Goal: Task Accomplishment & Management: Manage account settings

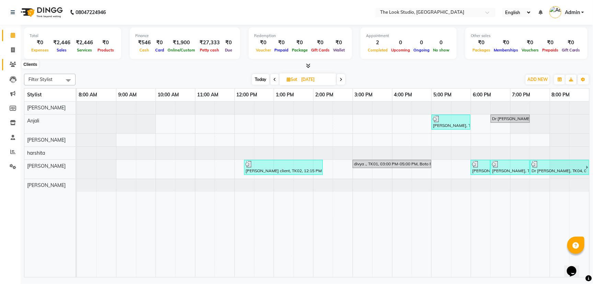
click at [7, 63] on span at bounding box center [13, 65] width 12 height 8
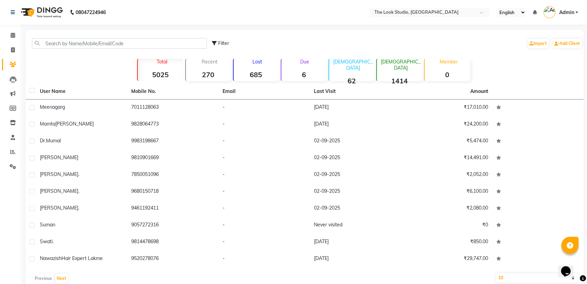
click at [12, 65] on icon at bounding box center [13, 64] width 7 height 5
click at [9, 50] on span at bounding box center [13, 50] width 12 height 8
select select "service"
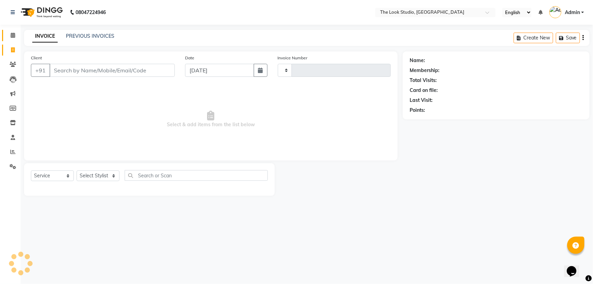
type input "0788"
select select "6149"
select select "product"
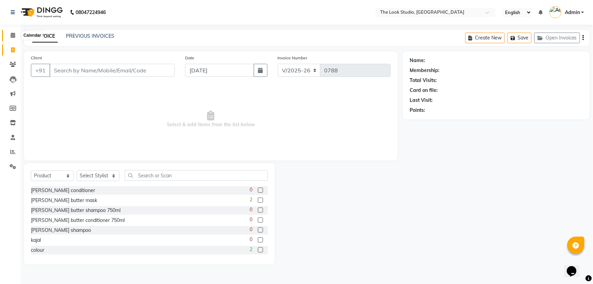
click at [13, 33] on icon at bounding box center [13, 35] width 4 height 5
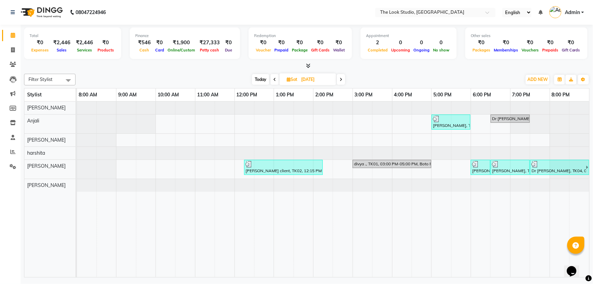
click at [343, 77] on span at bounding box center [341, 79] width 8 height 11
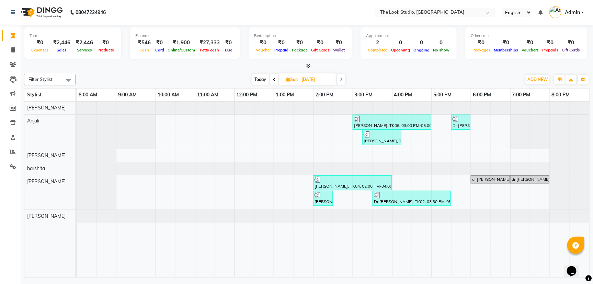
click at [343, 80] on span at bounding box center [341, 79] width 8 height 11
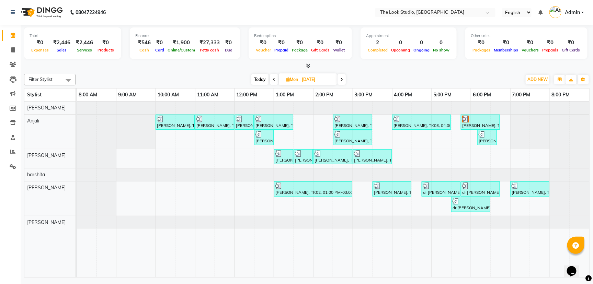
click at [274, 77] on span at bounding box center [274, 79] width 8 height 11
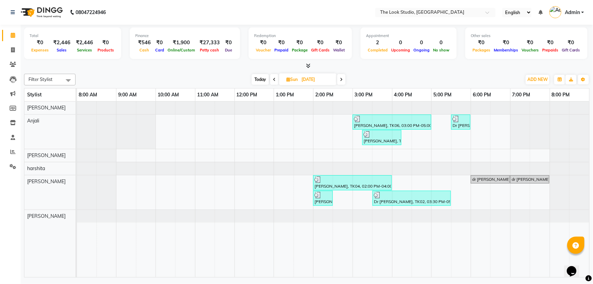
click at [274, 77] on span at bounding box center [274, 79] width 8 height 11
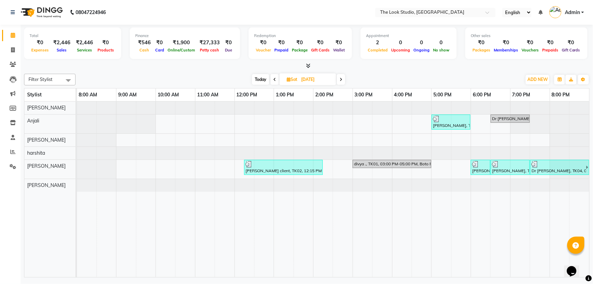
click at [340, 80] on span at bounding box center [341, 79] width 8 height 11
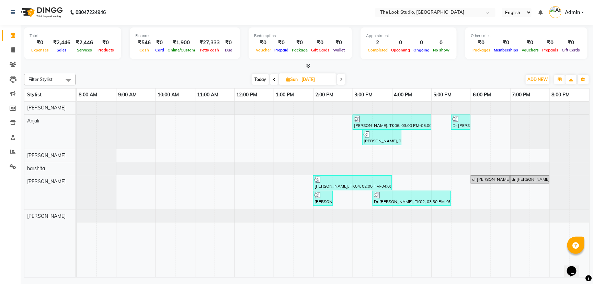
click at [340, 79] on icon at bounding box center [341, 80] width 3 height 4
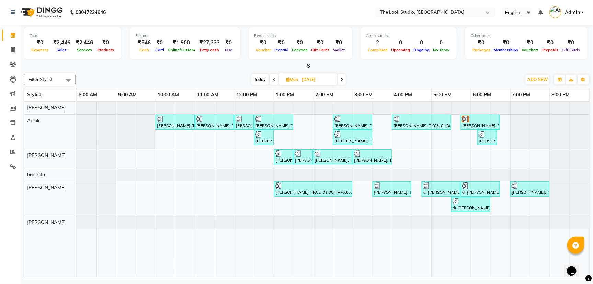
click at [344, 78] on span at bounding box center [341, 79] width 8 height 11
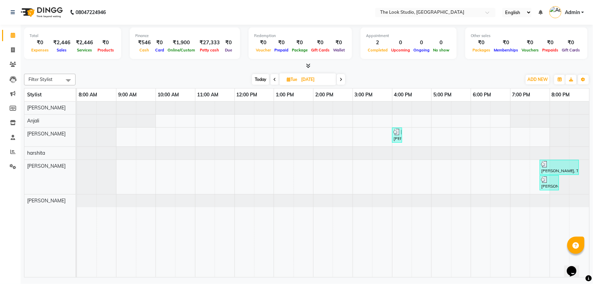
click at [343, 80] on span at bounding box center [341, 79] width 8 height 11
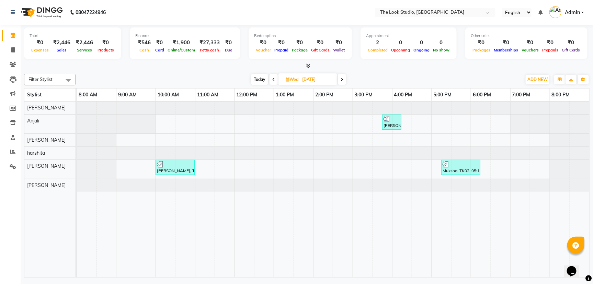
click at [346, 80] on span at bounding box center [342, 79] width 8 height 11
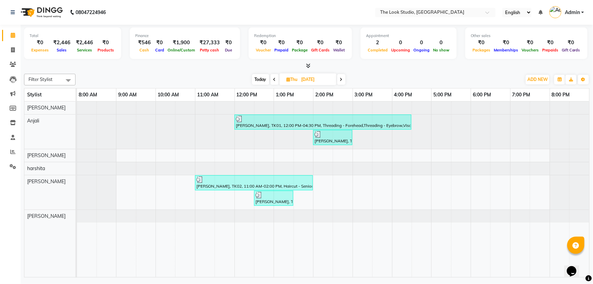
click at [341, 78] on icon at bounding box center [341, 80] width 3 height 4
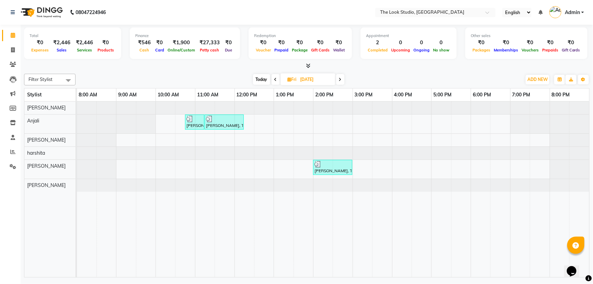
click at [338, 79] on span at bounding box center [340, 79] width 8 height 11
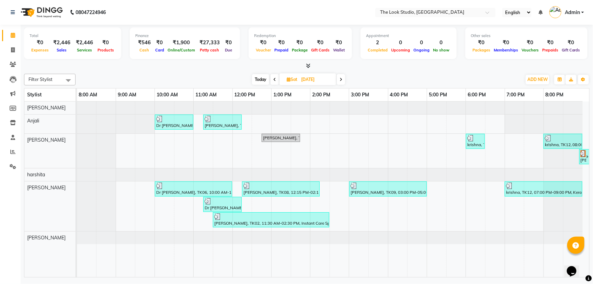
click at [342, 76] on span at bounding box center [341, 79] width 8 height 11
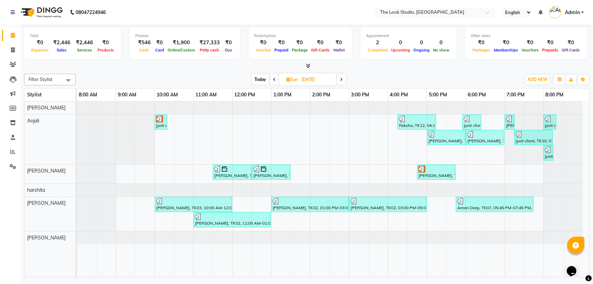
click at [343, 79] on span at bounding box center [341, 79] width 8 height 11
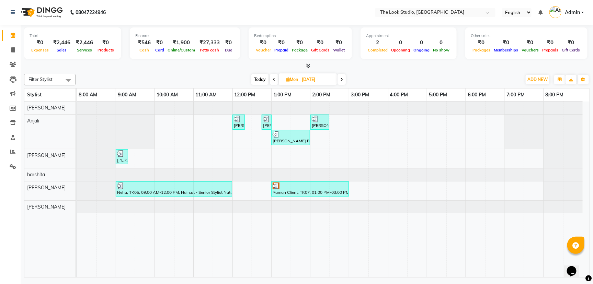
click at [342, 79] on icon at bounding box center [341, 80] width 3 height 4
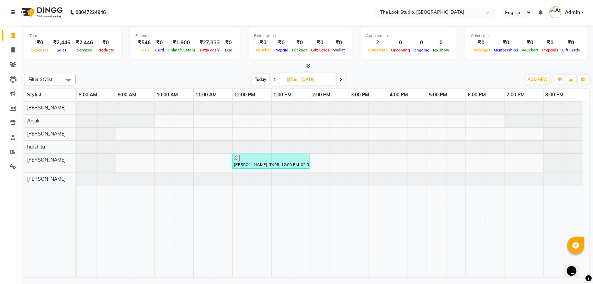
click at [339, 80] on span at bounding box center [341, 79] width 8 height 11
click at [343, 78] on icon at bounding box center [342, 80] width 3 height 4
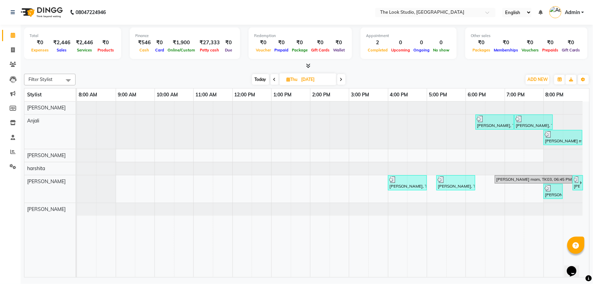
click at [344, 80] on span at bounding box center [341, 79] width 8 height 11
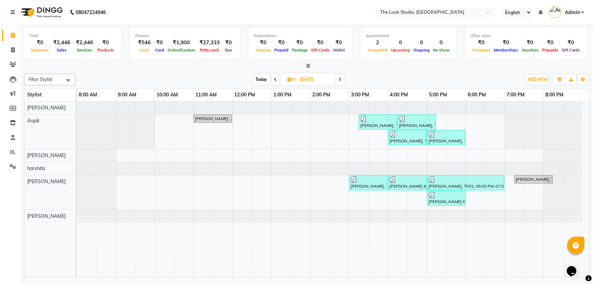
click at [342, 78] on span at bounding box center [340, 79] width 8 height 11
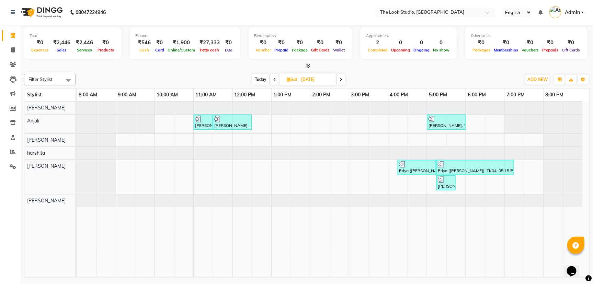
click at [341, 79] on icon at bounding box center [341, 80] width 3 height 4
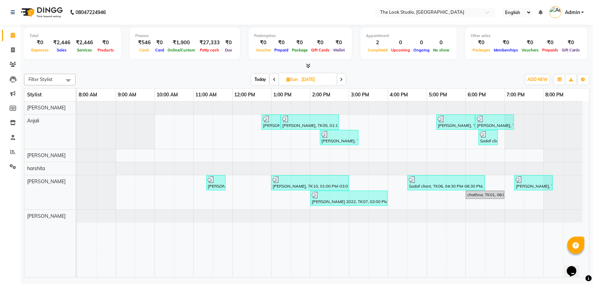
click at [343, 79] on span at bounding box center [341, 79] width 8 height 11
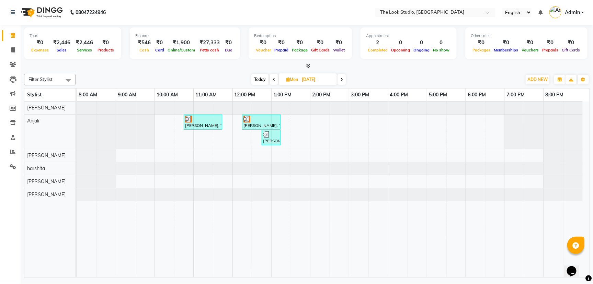
click at [342, 77] on span at bounding box center [341, 79] width 8 height 11
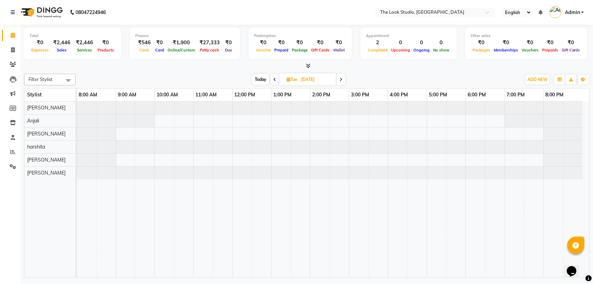
click at [342, 78] on icon at bounding box center [341, 80] width 3 height 4
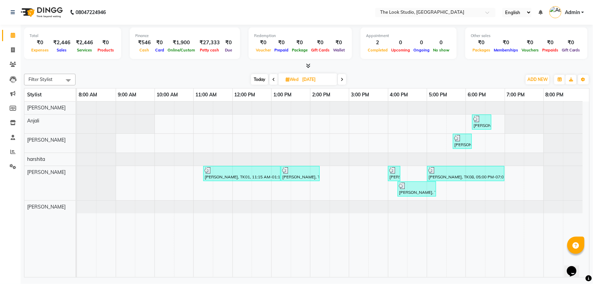
click at [344, 79] on span at bounding box center [342, 79] width 8 height 11
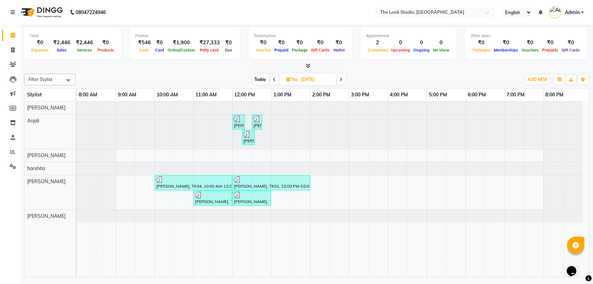
click at [342, 79] on icon at bounding box center [341, 80] width 3 height 4
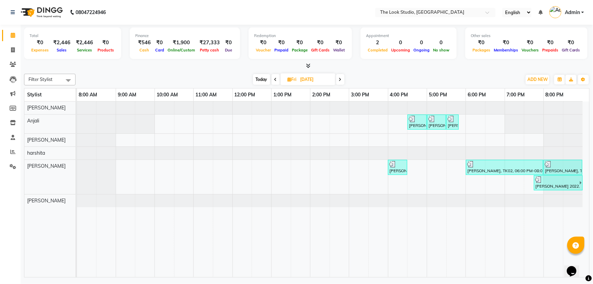
click at [339, 78] on icon at bounding box center [340, 80] width 3 height 4
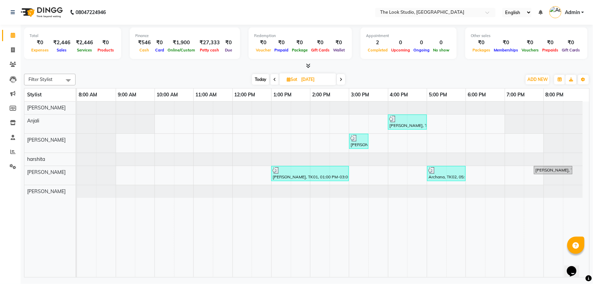
click at [343, 80] on span at bounding box center [341, 79] width 8 height 11
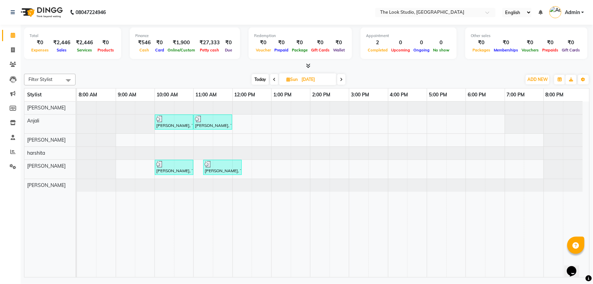
click at [344, 77] on span at bounding box center [341, 79] width 8 height 11
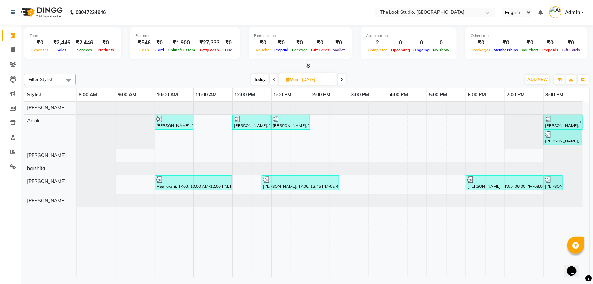
click at [340, 80] on span at bounding box center [341, 79] width 8 height 11
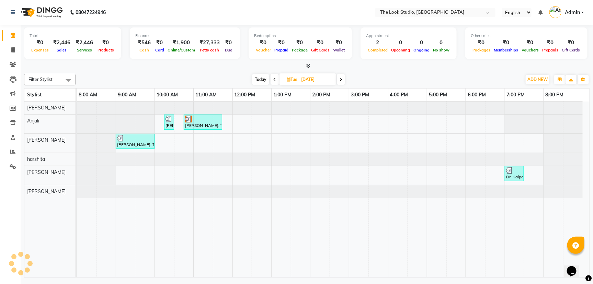
click at [342, 80] on icon at bounding box center [341, 80] width 3 height 4
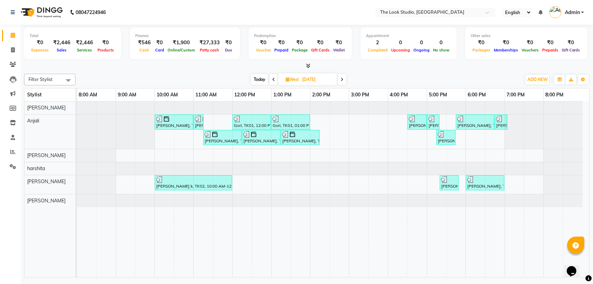
click at [343, 83] on span at bounding box center [342, 79] width 8 height 11
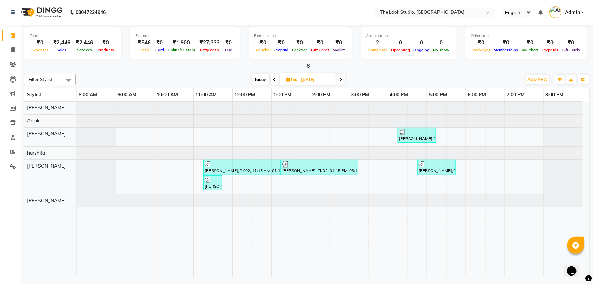
click at [341, 80] on icon at bounding box center [341, 80] width 3 height 4
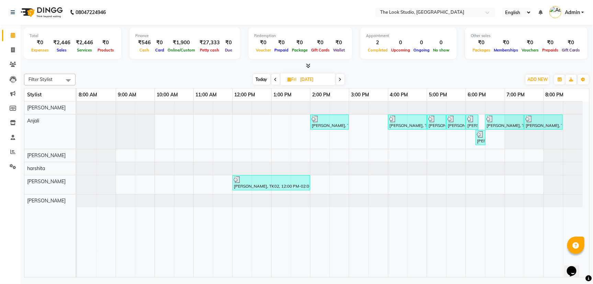
click at [339, 80] on icon at bounding box center [340, 80] width 3 height 4
type input "[DATE]"
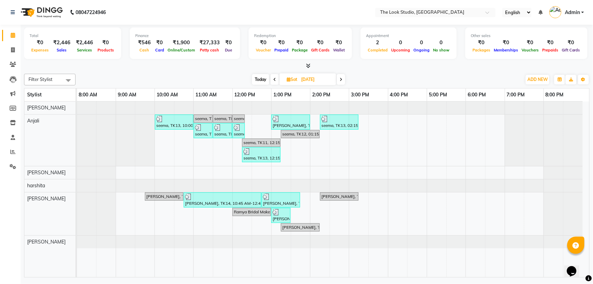
click at [320, 77] on input "[DATE]" at bounding box center [316, 79] width 34 height 10
select select "6"
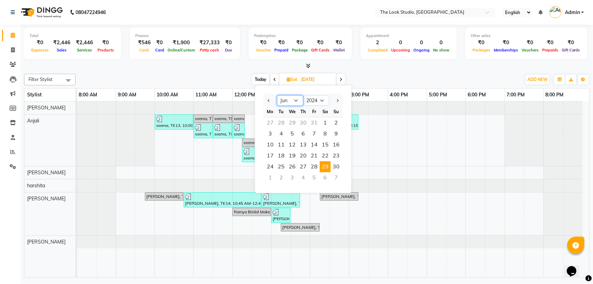
drag, startPoint x: 297, startPoint y: 99, endPoint x: 294, endPoint y: 101, distance: 4.1
click at [297, 99] on select "Jan Feb Mar Apr May Jun [DATE] Aug Sep Oct Nov Dec" at bounding box center [290, 100] width 26 height 10
click at [322, 99] on select "2014 2015 2016 2017 2018 2019 2020 2021 2022 2023 2024 2025 2026 2027 2028 2029…" at bounding box center [316, 100] width 26 height 10
select select "2025"
click at [303, 95] on select "2014 2015 2016 2017 2018 2019 2020 2021 2022 2023 2024 2025 2026 2027 2028 2029…" at bounding box center [316, 100] width 26 height 10
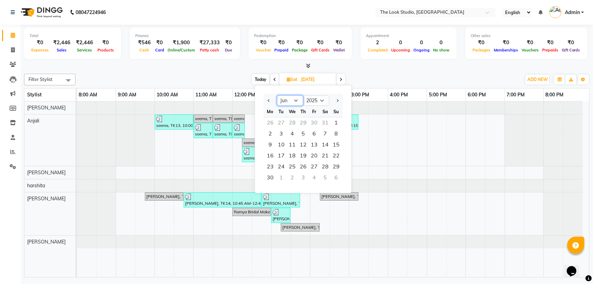
click at [297, 96] on select "Jan Feb Mar Apr May Jun [DATE] Aug Sep Oct Nov Dec" at bounding box center [290, 100] width 26 height 10
select select "9"
click at [277, 95] on select "Jan Feb Mar Apr May Jun [DATE] Aug Sep Oct Nov Dec" at bounding box center [290, 100] width 26 height 10
click at [77, 188] on div at bounding box center [77, 186] width 0 height 13
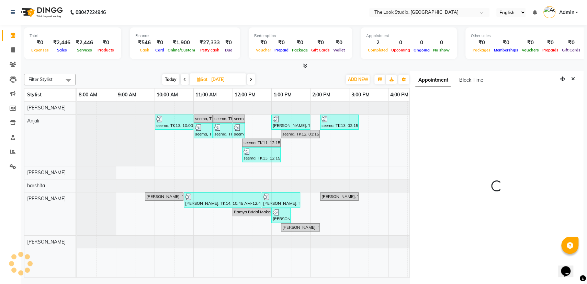
scroll to position [0, 0]
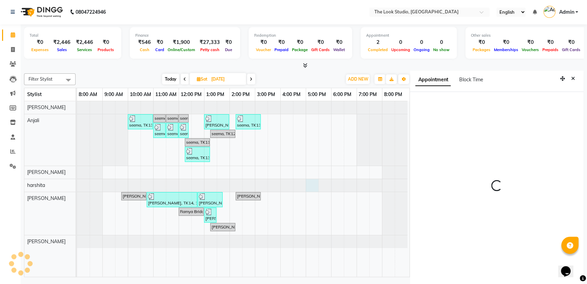
select select "1020"
select select "53766"
select select "tentative"
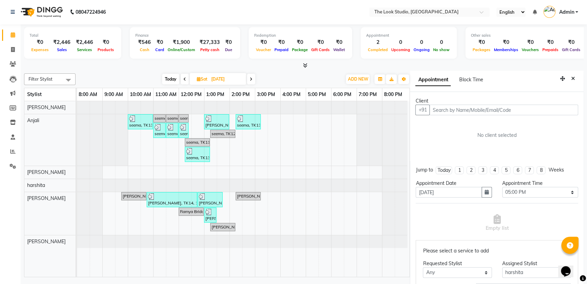
click at [237, 76] on input "[DATE]" at bounding box center [226, 79] width 34 height 10
select select "6"
select select "2024"
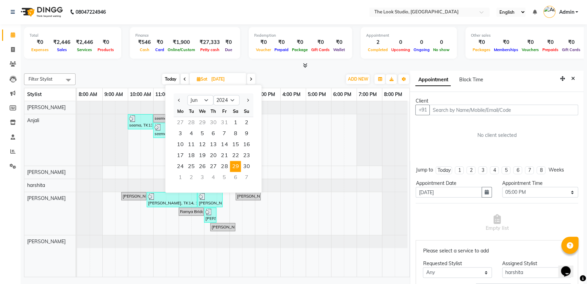
click at [239, 81] on input "[DATE]" at bounding box center [226, 79] width 34 height 10
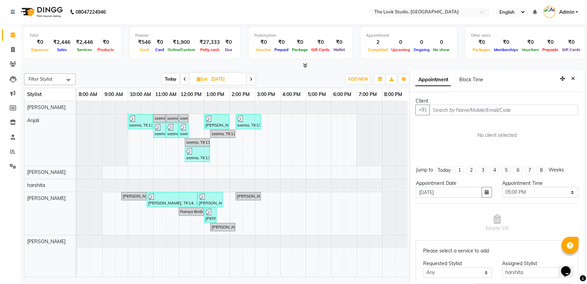
click at [239, 81] on input "[DATE]" at bounding box center [226, 79] width 34 height 10
select select "6"
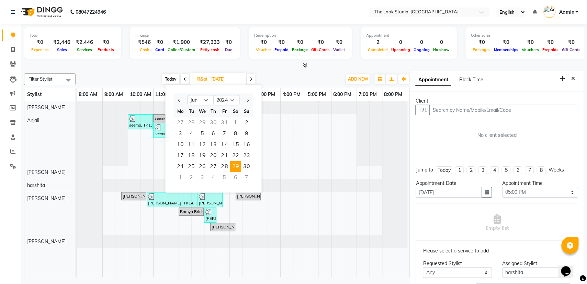
click at [230, 90] on ngb-datepicker "Jan Feb Mar Apr May Jun [DATE] Aug Sep Oct Nov [DATE] 2015 2016 2017 2018 2019 …" at bounding box center [213, 139] width 97 height 108
drag, startPoint x: 231, startPoint y: 92, endPoint x: 230, endPoint y: 96, distance: 4.6
click at [231, 93] on ngb-datepicker "Jan Feb Mar Apr May Jun [DATE] Aug Sep Oct Nov [DATE] 2015 2016 2017 2018 2019 …" at bounding box center [213, 139] width 97 height 108
click at [229, 98] on select "2014 2015 2016 2017 2018 2019 2020 2021 2022 2023 2024 2025 2026 2027 2028 2029…" at bounding box center [226, 100] width 26 height 10
select select "2025"
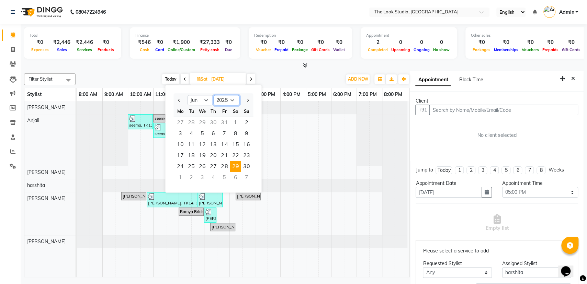
click at [213, 95] on select "2014 2015 2016 2017 2018 2019 2020 2021 2022 2023 2024 2025 2026 2027 2028 2029…" at bounding box center [226, 100] width 26 height 10
click at [203, 100] on select "Jan Feb Mar Apr May Jun [DATE] Aug Sep Oct Nov Dec" at bounding box center [200, 100] width 26 height 10
select select "9"
click at [187, 95] on select "Jan Feb Mar Apr May Jun [DATE] Aug Sep Oct Nov Dec" at bounding box center [200, 100] width 26 height 10
click at [202, 121] on span "3" at bounding box center [202, 122] width 11 height 11
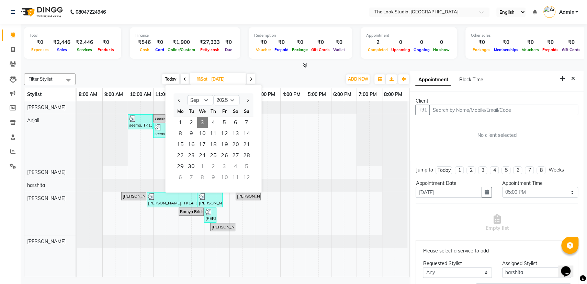
type input "[DATE]"
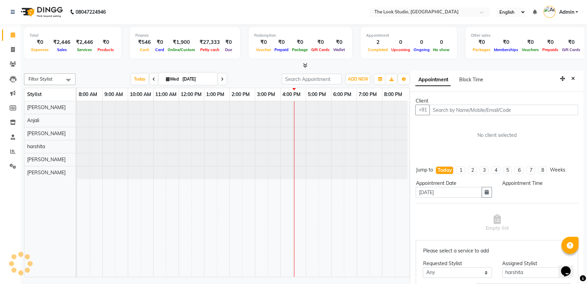
select select "1020"
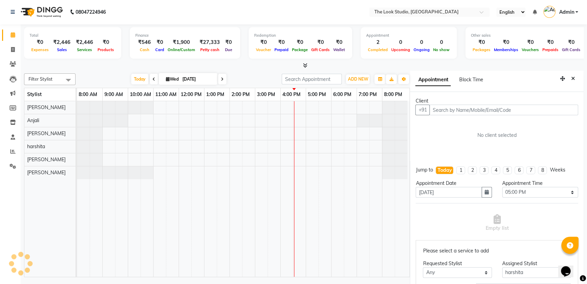
scroll to position [0, 4]
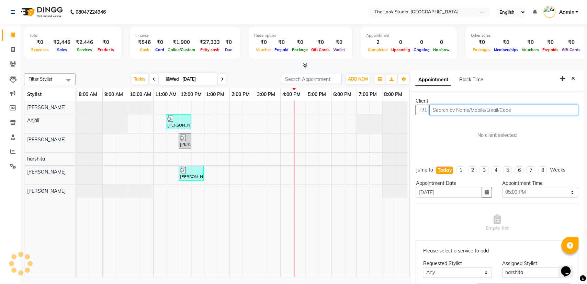
click at [461, 108] on input "text" at bounding box center [503, 110] width 149 height 11
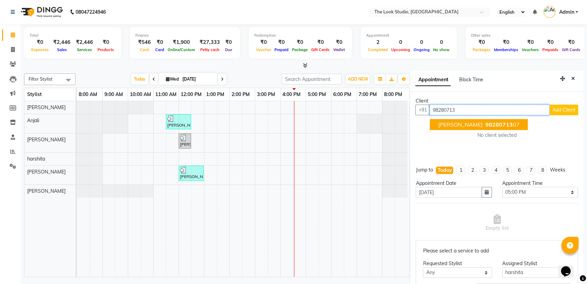
click at [469, 121] on span "[PERSON_NAME]" at bounding box center [460, 124] width 44 height 7
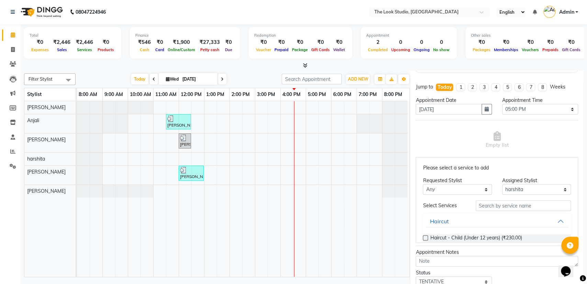
scroll to position [89, 0]
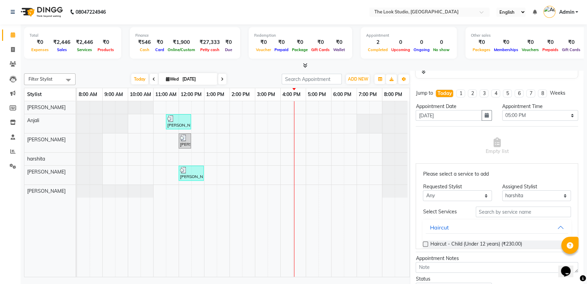
type input "9828071307"
click at [526, 213] on input "text" at bounding box center [522, 212] width 95 height 11
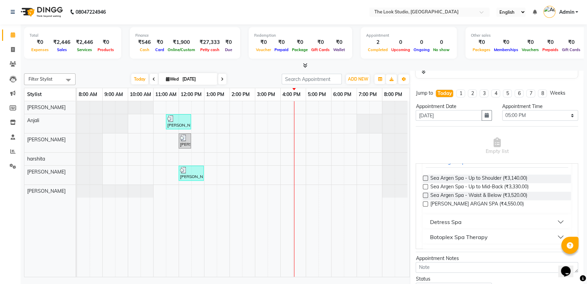
scroll to position [71, 0]
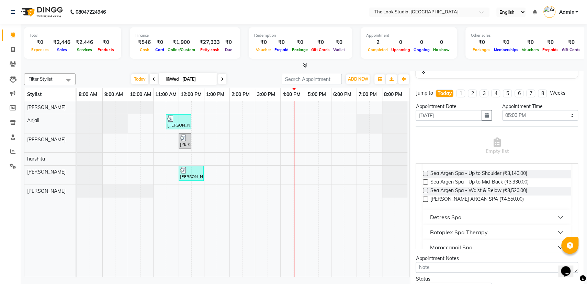
type input "spa"
click at [447, 217] on div "Detress Spa" at bounding box center [445, 217] width 32 height 8
click at [463, 243] on span "Detress Spa - Up to Mid-Back (₹1,620.00)" at bounding box center [476, 243] width 92 height 9
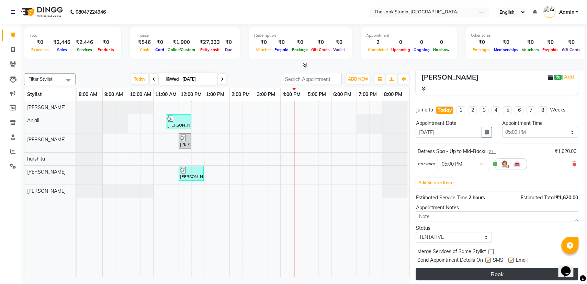
click at [485, 276] on button "Book" at bounding box center [496, 274] width 162 height 12
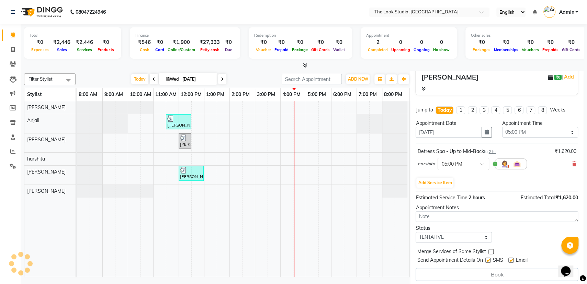
select select "53766"
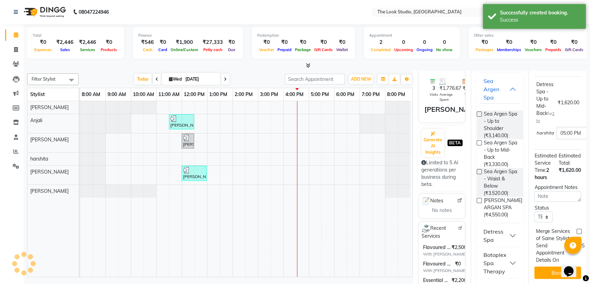
scroll to position [0, 0]
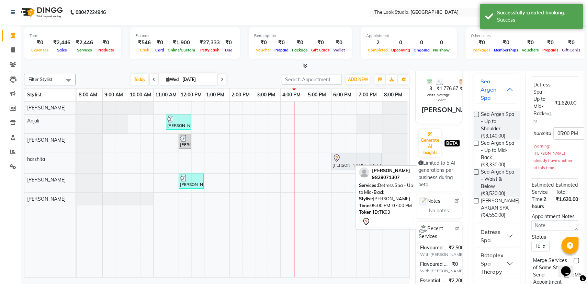
drag, startPoint x: 334, startPoint y: 163, endPoint x: 363, endPoint y: 164, distance: 28.5
click at [77, 164] on div "[PERSON_NAME], TK03, 05:00 PM-07:00 PM, Detress Spa - Up to Mid-Back [PERSON_NA…" at bounding box center [77, 163] width 0 height 20
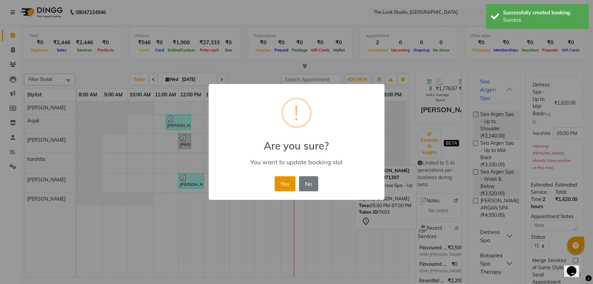
click at [290, 181] on button "Yes" at bounding box center [285, 183] width 21 height 15
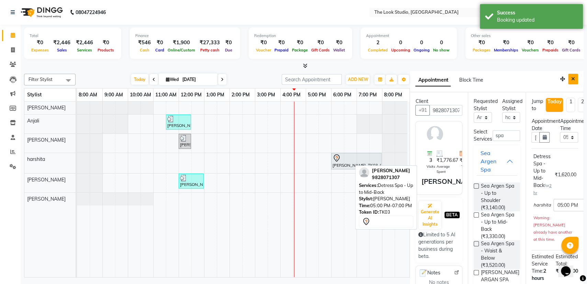
click at [571, 80] on icon "Close" at bounding box center [573, 79] width 4 height 5
click at [386, 80] on div "Group By Staff View Room View View as Vertical Vertical - Week View Horizontal …" at bounding box center [380, 79] width 12 height 11
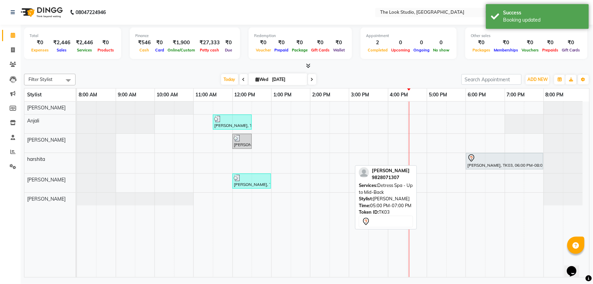
click at [475, 239] on td at bounding box center [476, 190] width 20 height 176
click at [468, 234] on td at bounding box center [476, 190] width 20 height 176
click at [442, 210] on td at bounding box center [437, 190] width 20 height 176
click at [441, 211] on td at bounding box center [437, 190] width 20 height 176
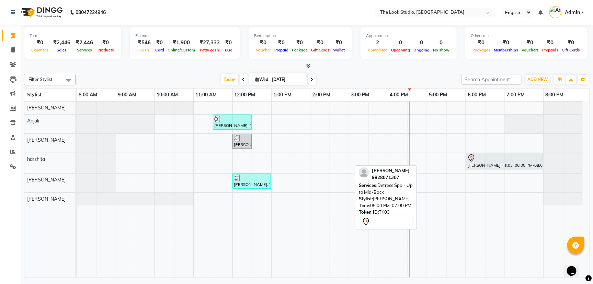
click at [441, 211] on td at bounding box center [437, 190] width 20 height 176
click at [426, 157] on div "[PERSON_NAME], TK01, 11:30 AM-12:30 PM, Facial - Tan Expert [PERSON_NAME], TK02…" at bounding box center [333, 190] width 512 height 176
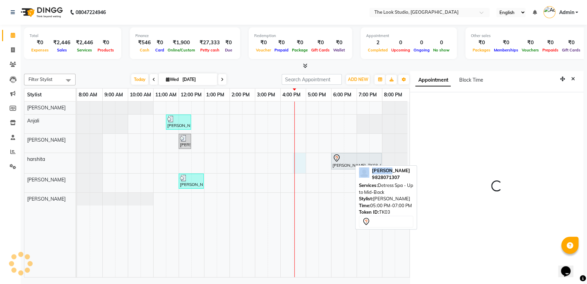
scroll to position [2, 0]
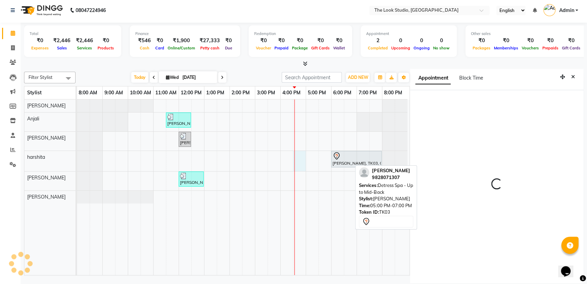
select select "990"
select select "53766"
select select "tentative"
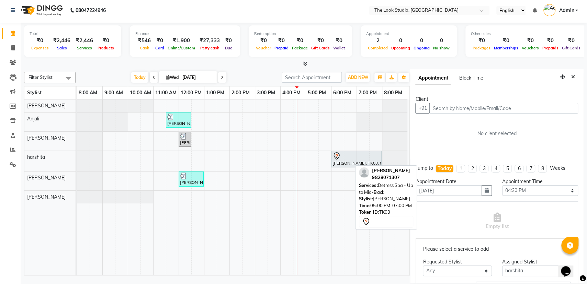
click at [387, 135] on div at bounding box center [394, 141] width 25 height 19
click at [568, 80] on button "Close" at bounding box center [573, 77] width 10 height 11
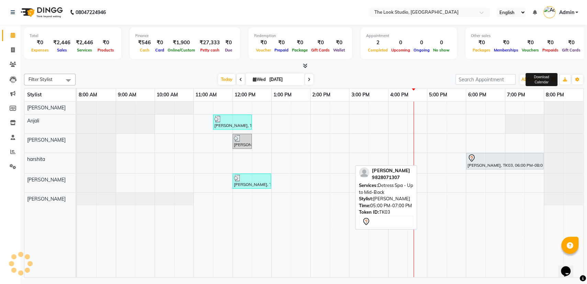
scroll to position [0, 0]
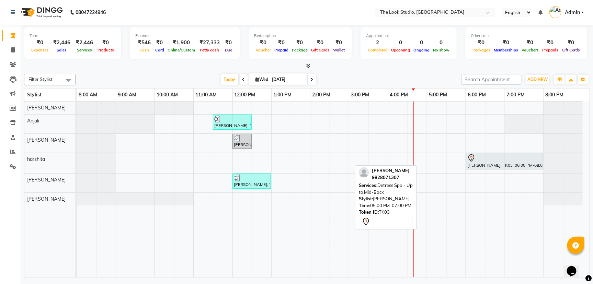
click at [412, 135] on div "[PERSON_NAME], TK01, 11:30 AM-12:30 PM, Facial - Tan Expert [PERSON_NAME], TK02…" at bounding box center [333, 190] width 512 height 176
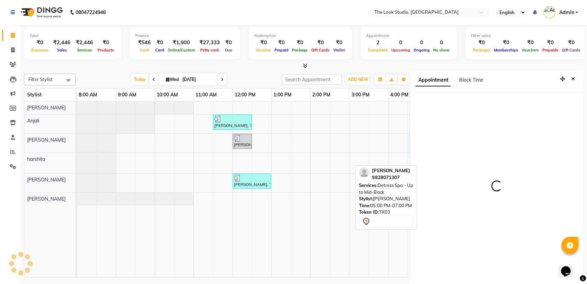
scroll to position [0, 0]
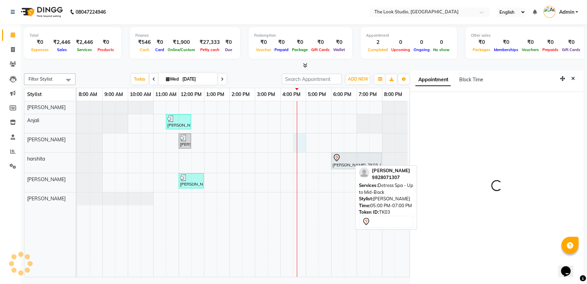
select select "45935"
select select "tentative"
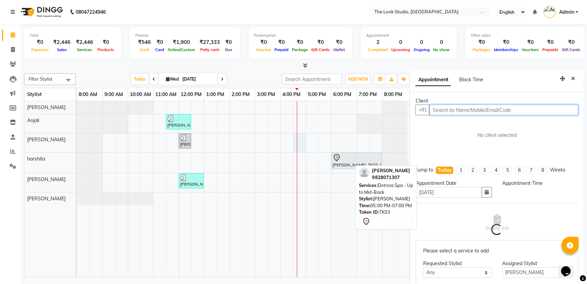
select select "990"
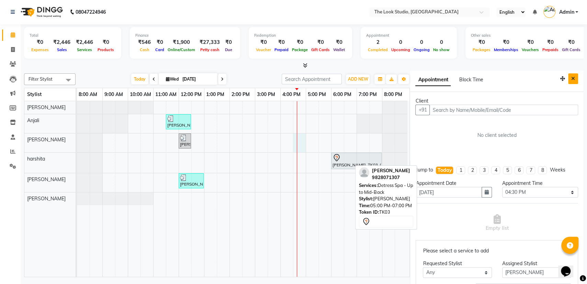
click at [568, 81] on button "Close" at bounding box center [573, 78] width 10 height 11
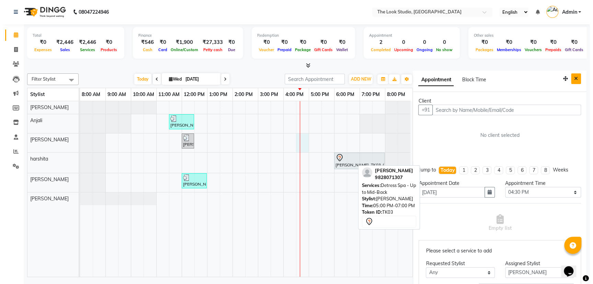
scroll to position [0, 0]
